Goal: Task Accomplishment & Management: Manage account settings

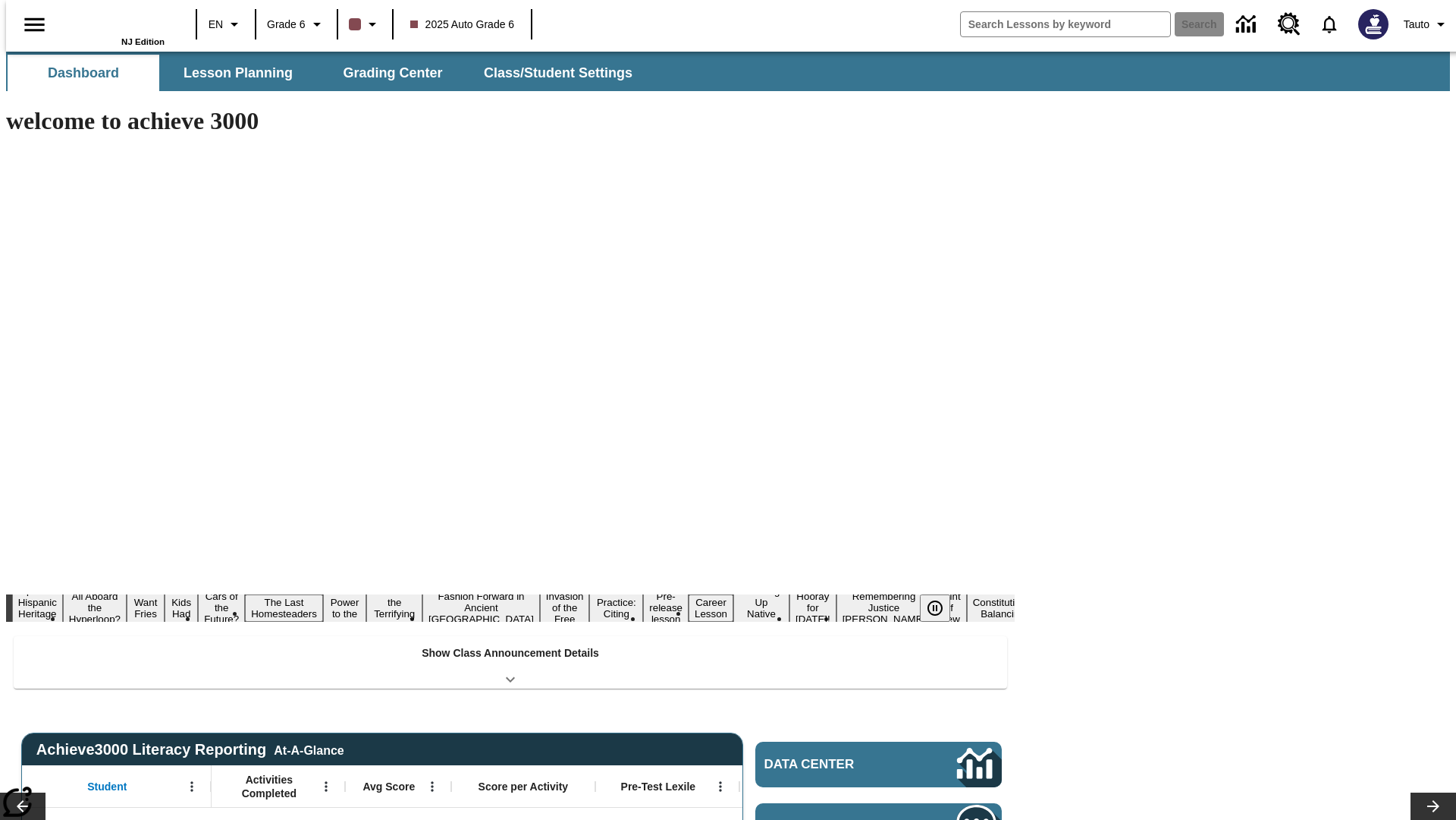
type input "-1"
click at [551, 73] on button "Class/Student Settings" at bounding box center [559, 73] width 175 height 36
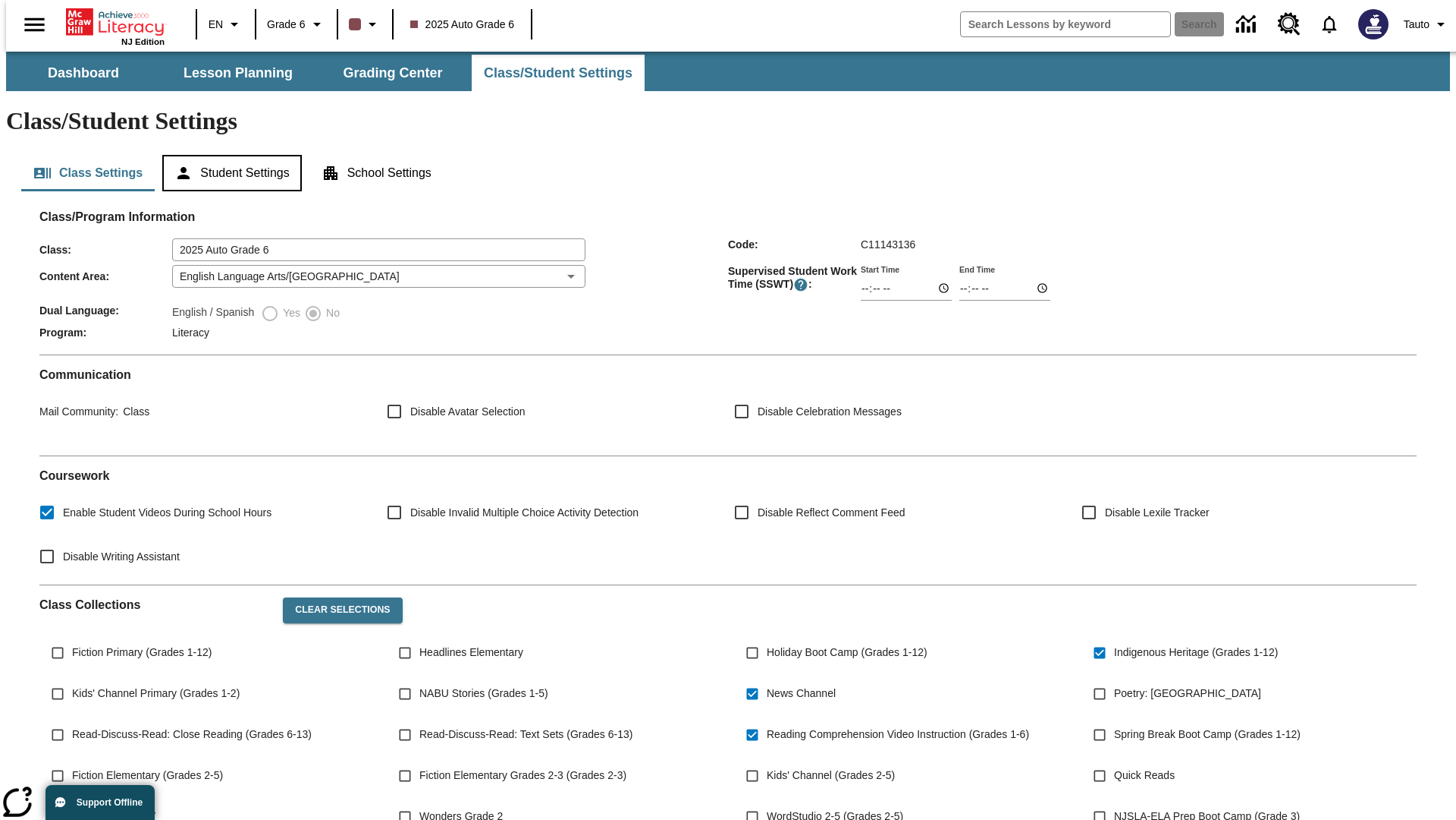
click at [229, 155] on button "Student Settings" at bounding box center [231, 173] width 138 height 36
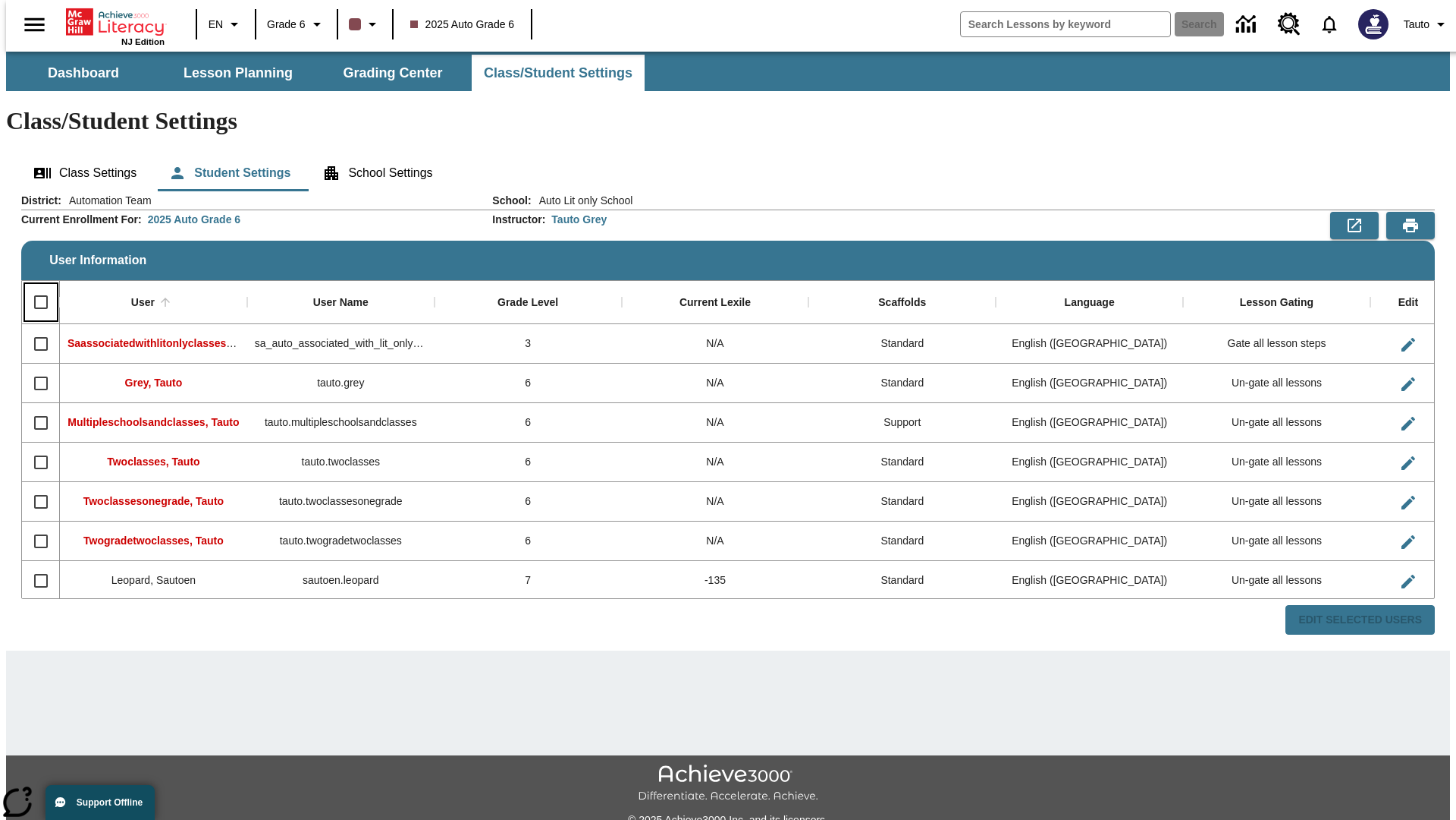
click at [34, 286] on input "Select all rows" at bounding box center [41, 302] width 32 height 32
checkbox input "true"
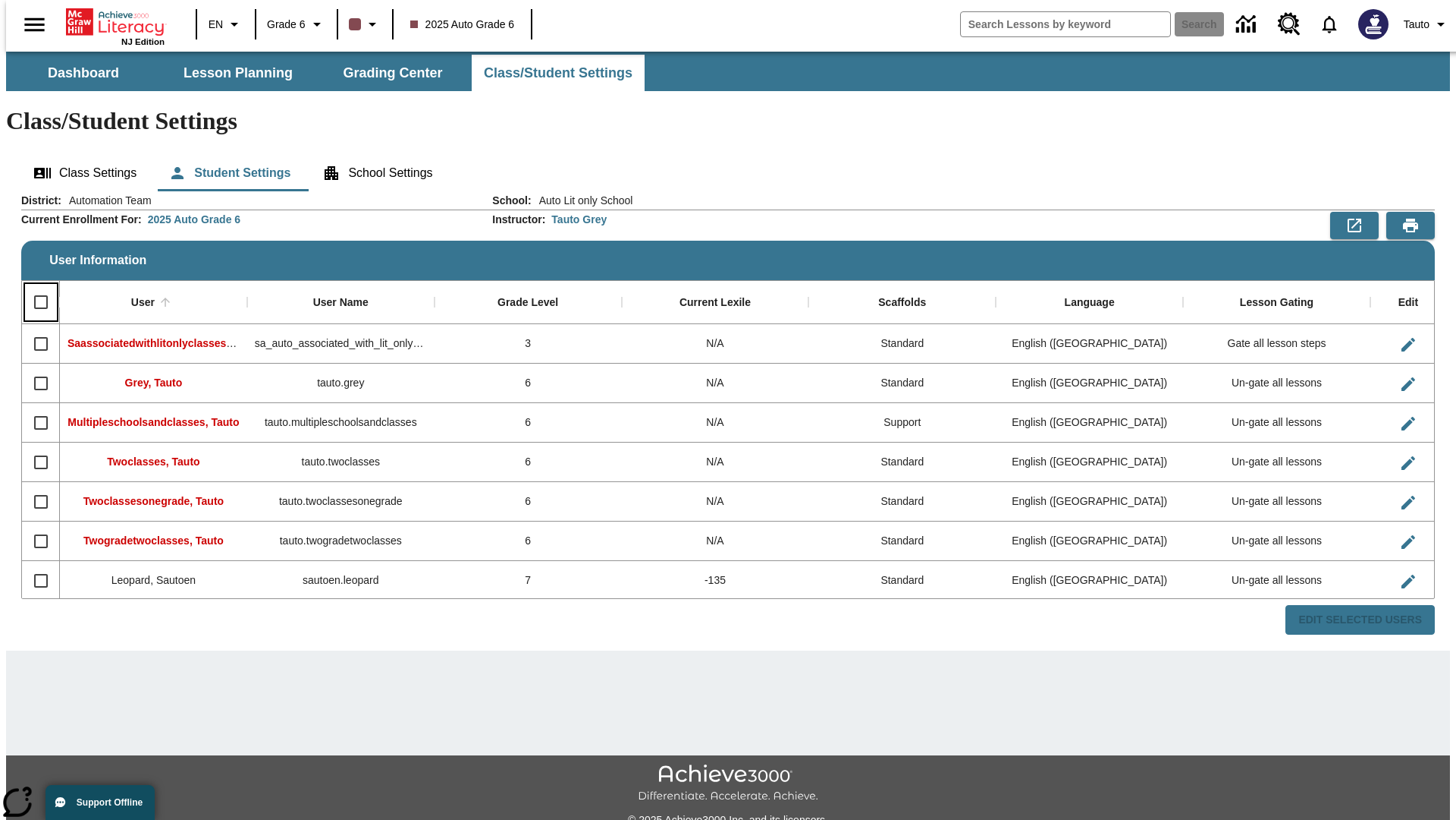
checkbox input "true"
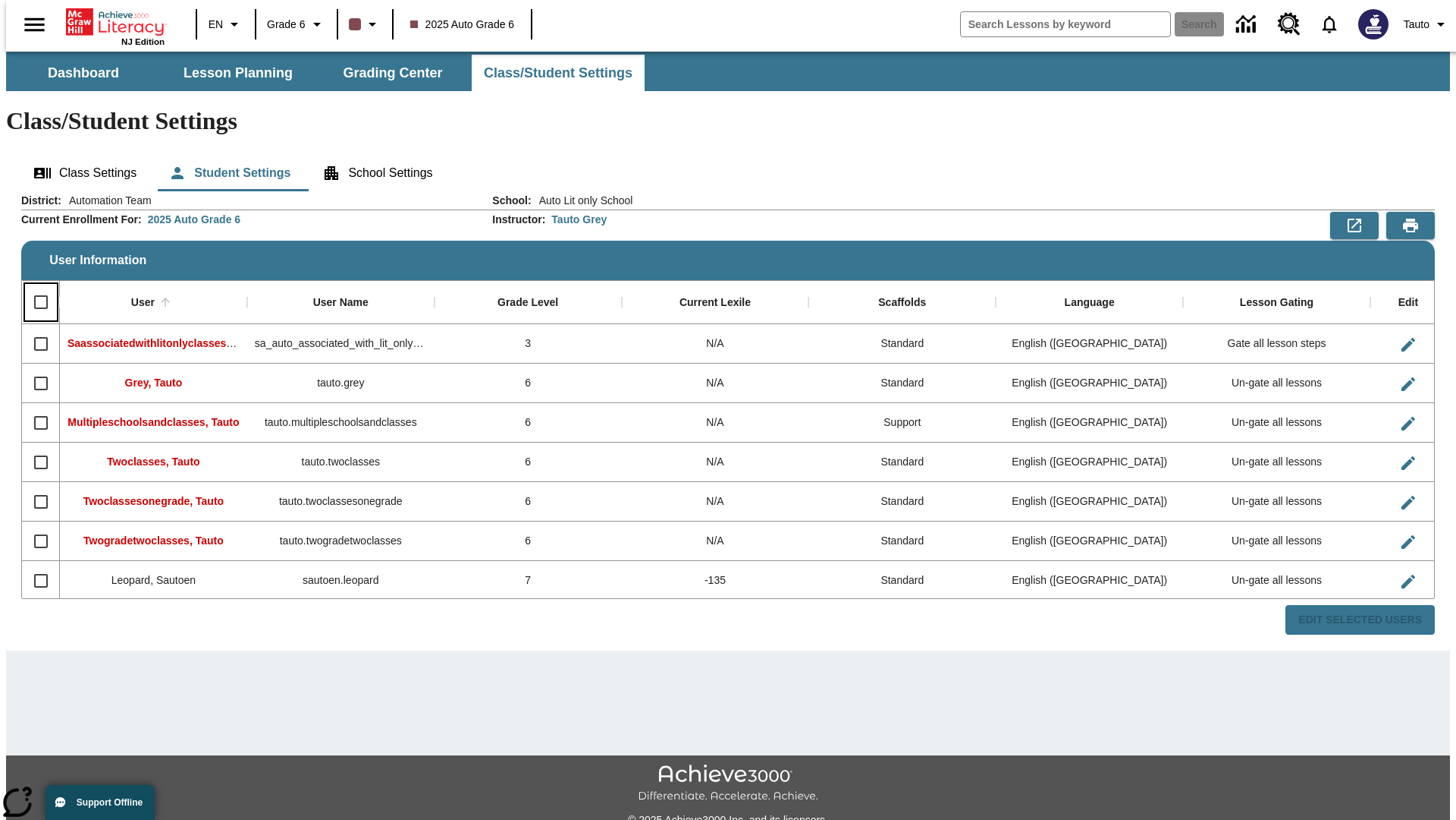
checkbox input "true"
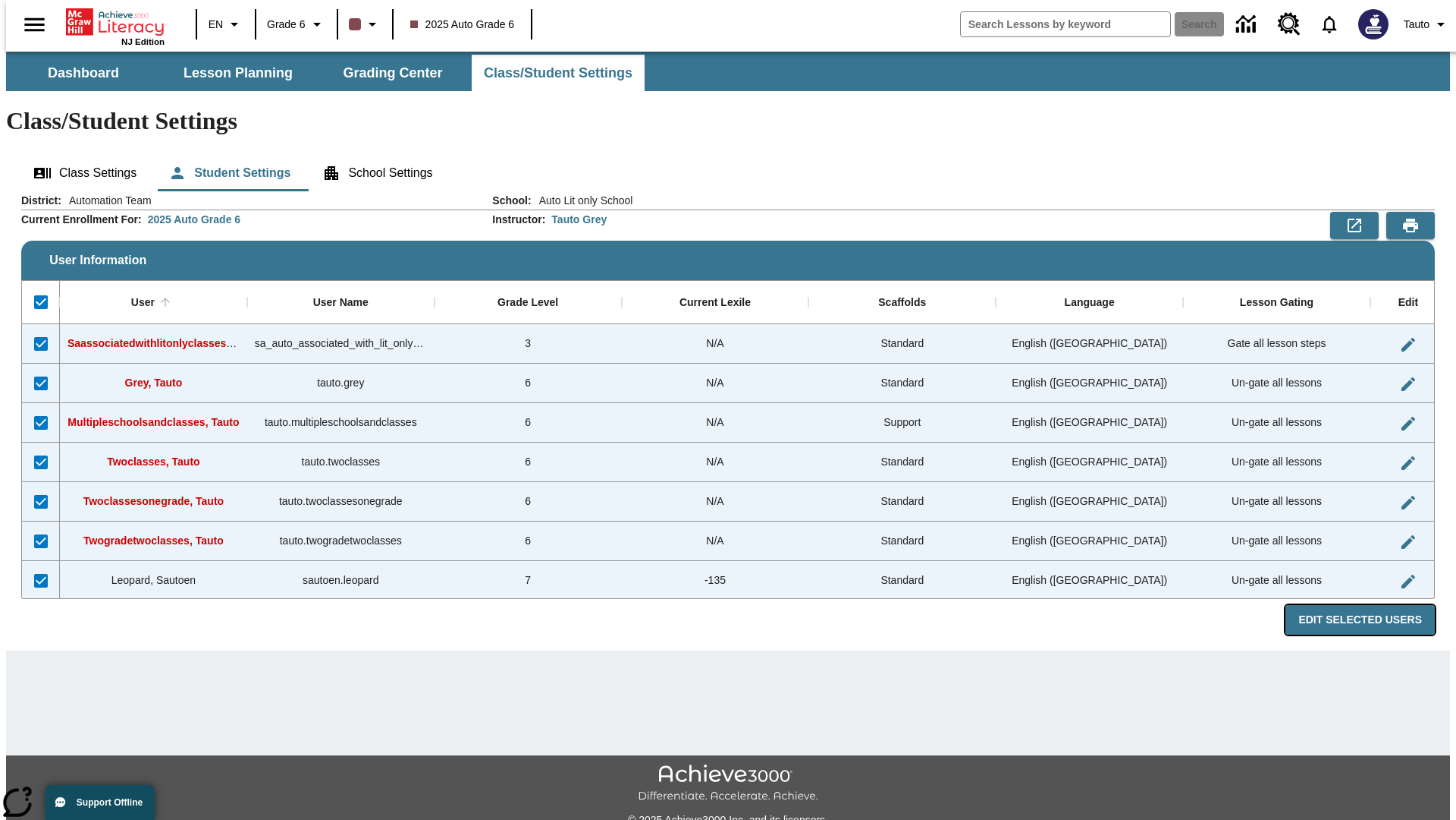
click at [1373, 605] on button "Edit Selected Users" at bounding box center [1361, 619] width 150 height 29
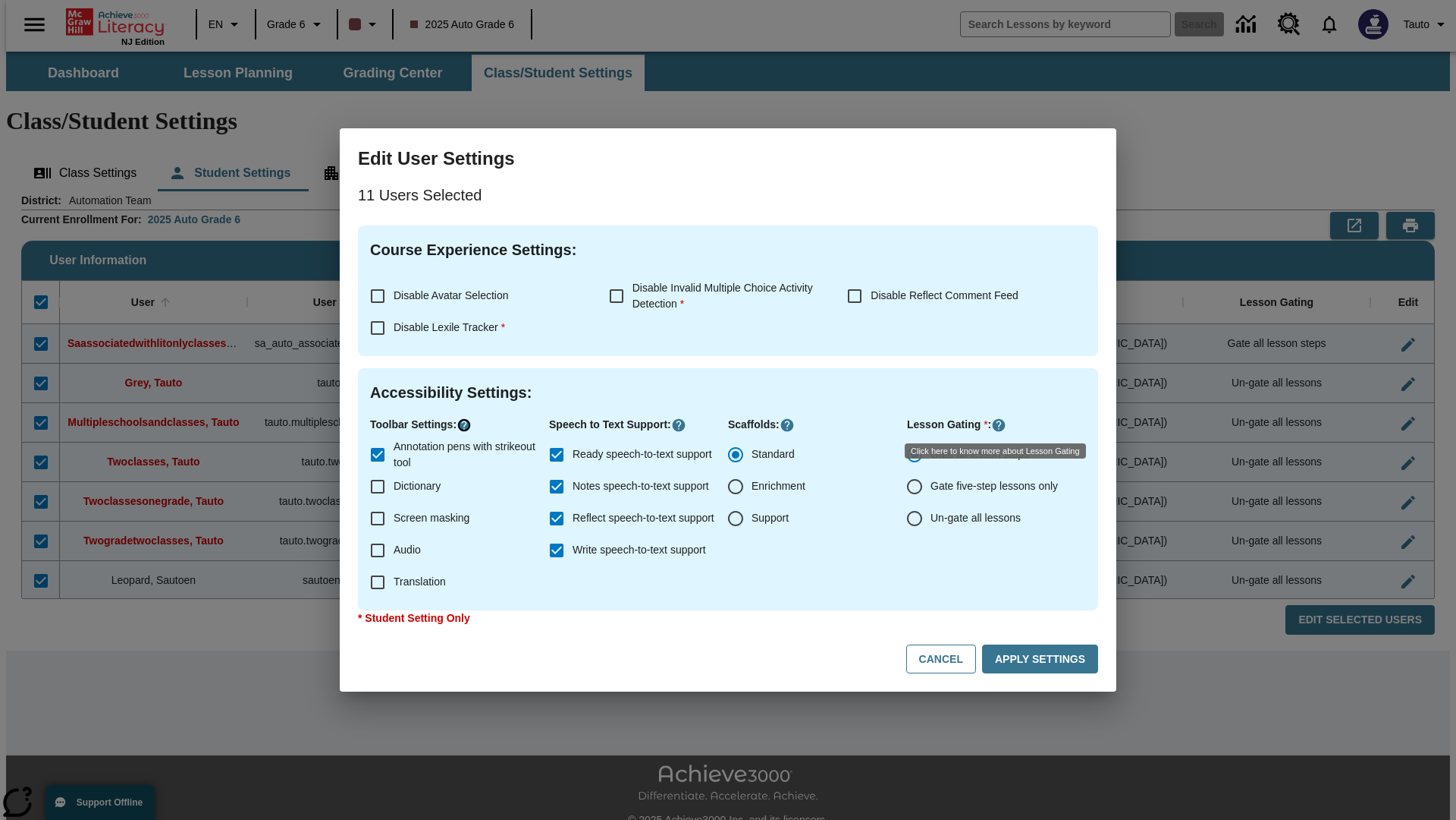
click at [467, 425] on icon "Click here to know more about" at bounding box center [464, 425] width 15 height 15
click at [683, 425] on icon "Click here to know more about" at bounding box center [679, 425] width 15 height 15
click at [1001, 425] on icon "Click here to know more about" at bounding box center [999, 425] width 15 height 15
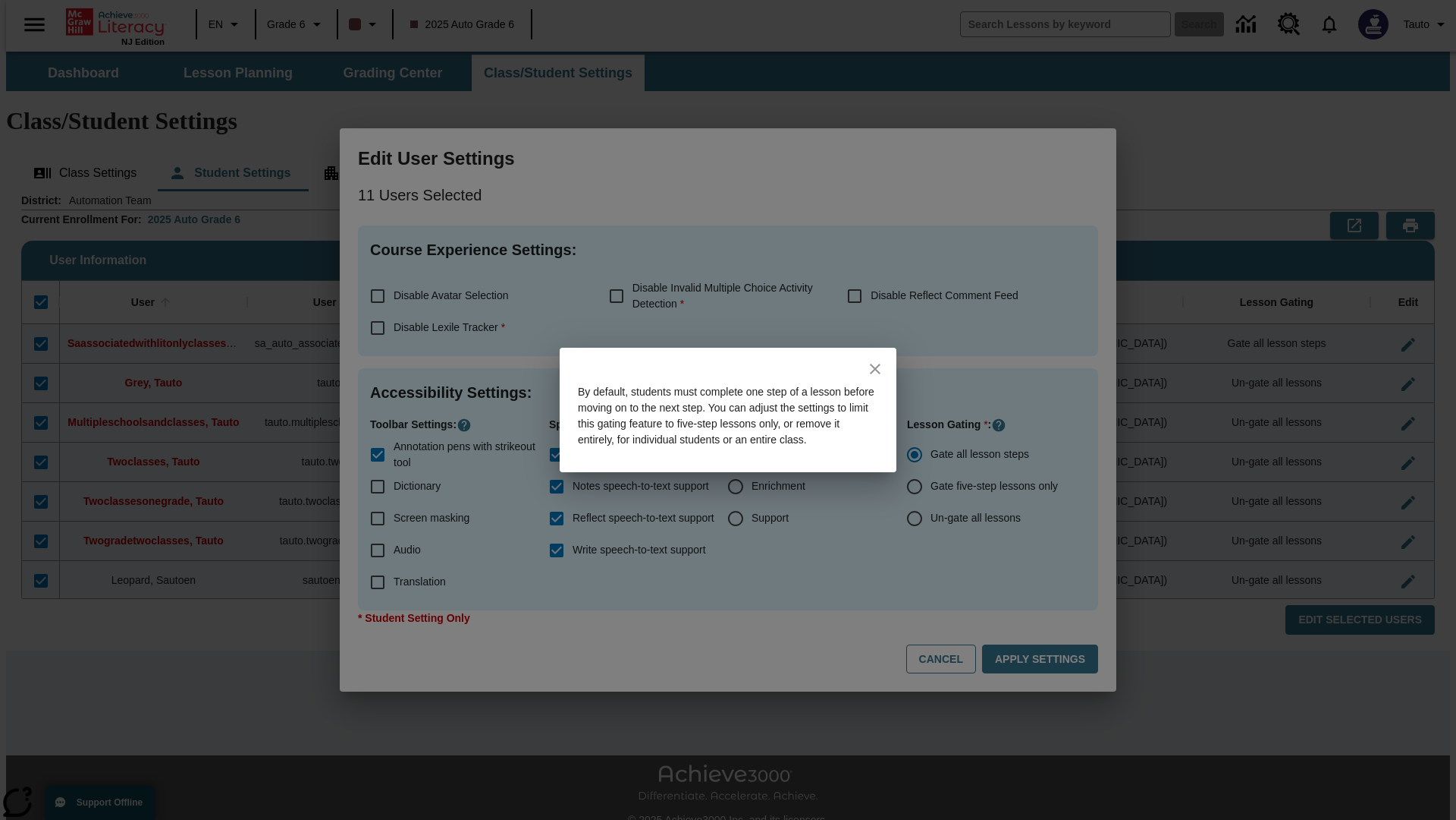
click at [875, 363] on icon "close" at bounding box center [875, 368] width 10 height 10
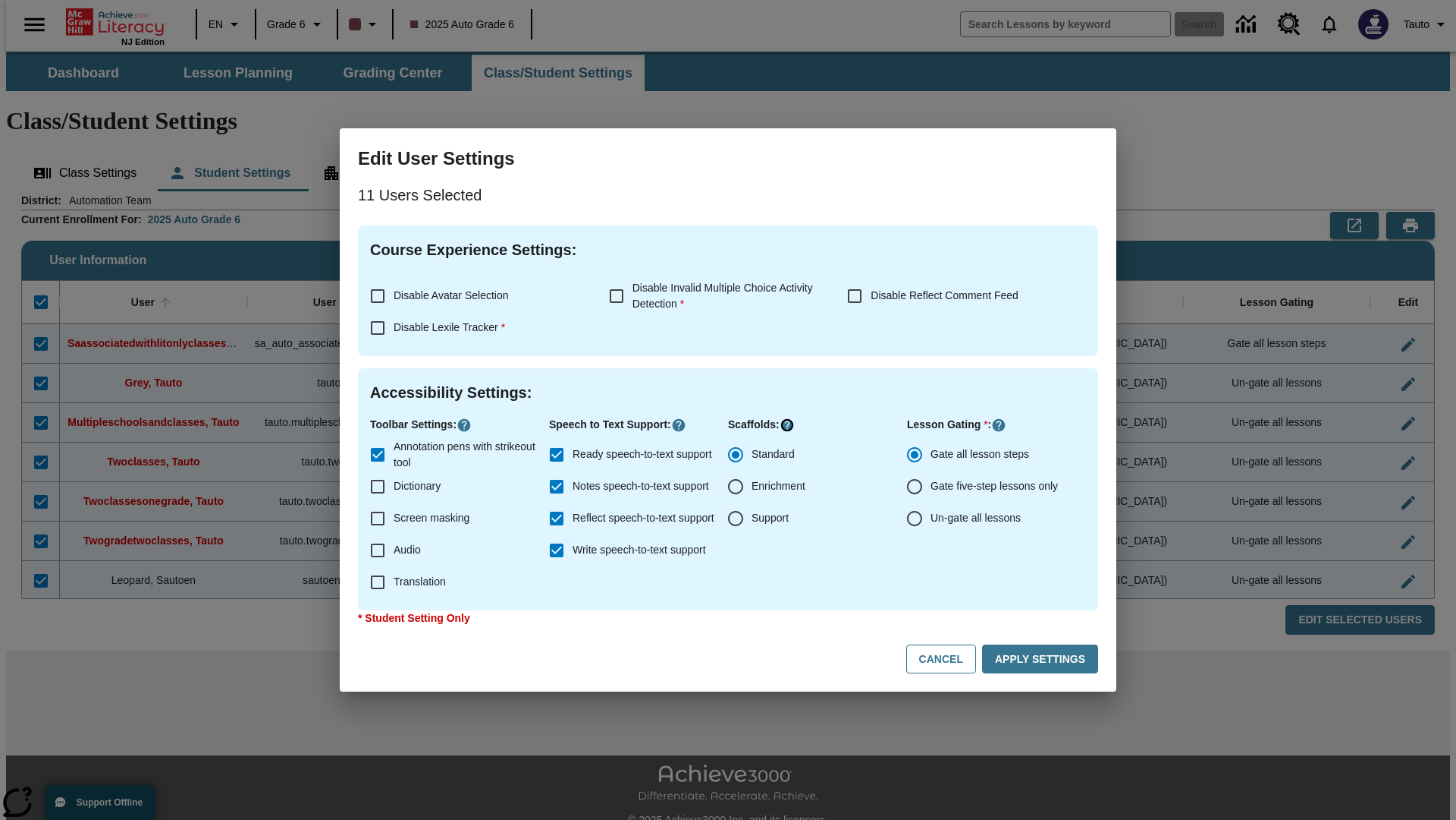
click at [786, 425] on icon "Click here to know more about" at bounding box center [787, 425] width 15 height 15
